Goal: Book appointment/travel/reservation

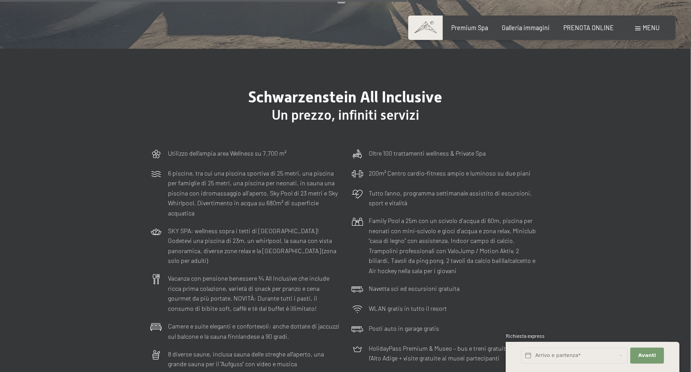
scroll to position [2245, 0]
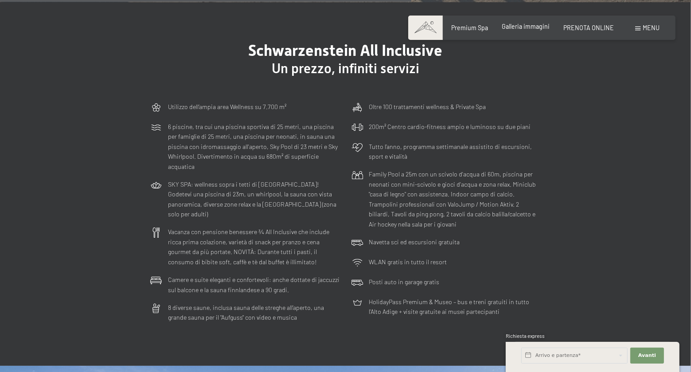
click at [518, 26] on span "Galleria immagini" at bounding box center [525, 27] width 48 height 8
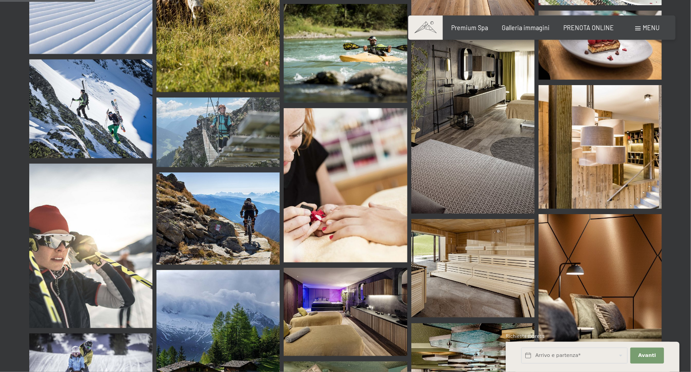
scroll to position [1122, 0]
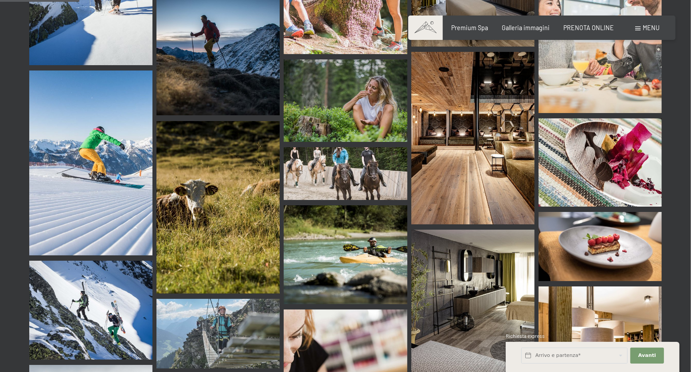
click at [585, 23] on div "Prenotazione Richiesta Premium Spa Galleria immagini PRENOTA ONLINE Menu DE IT …" at bounding box center [541, 27] width 236 height 9
click at [585, 29] on span "PRENOTA ONLINE" at bounding box center [588, 27] width 50 height 8
